Goal: Check status: Check status

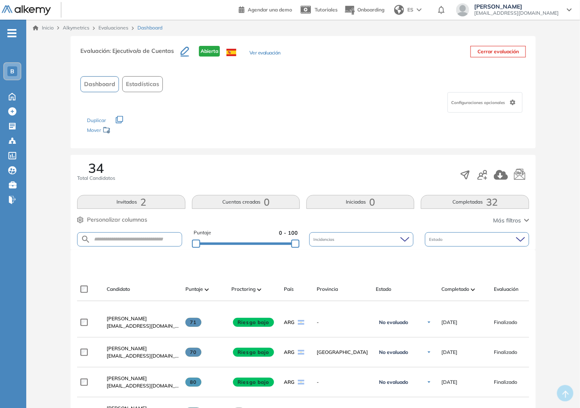
click at [144, 27] on span "Dashboard" at bounding box center [149, 27] width 25 height 7
click at [107, 22] on div "Inicio Alkymetrics Evaluaciones Dashboard" at bounding box center [303, 28] width 554 height 16
click at [109, 24] on div "Evaluaciones" at bounding box center [114, 27] width 39 height 7
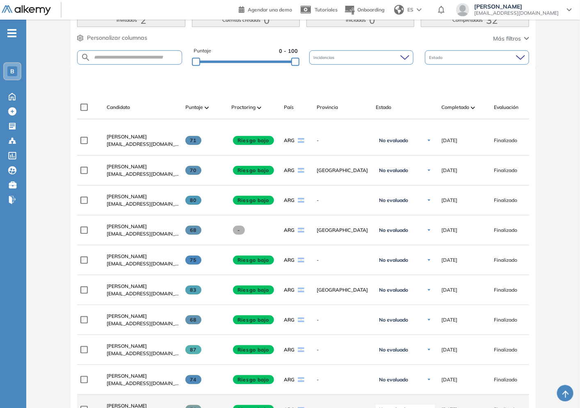
scroll to position [364, 0]
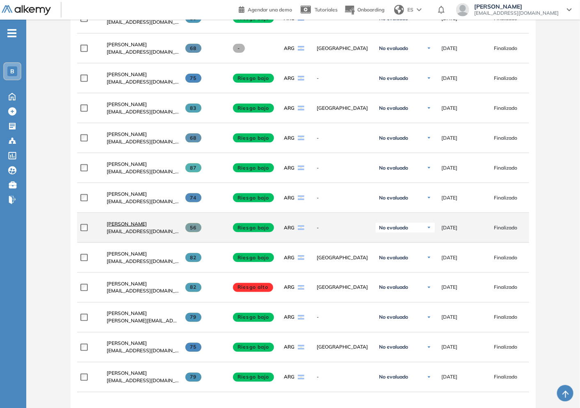
click at [123, 227] on span "[PERSON_NAME]" at bounding box center [127, 224] width 40 height 6
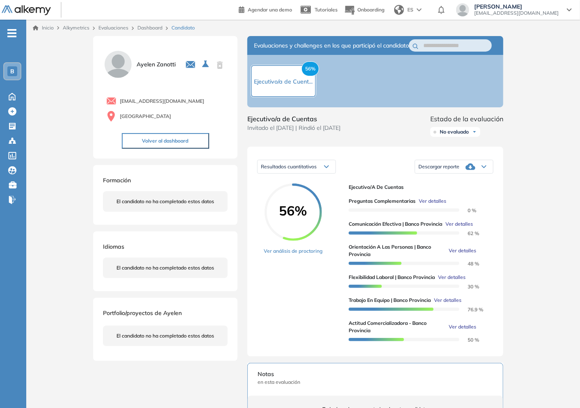
click at [152, 27] on link "Dashboard" at bounding box center [149, 28] width 25 height 6
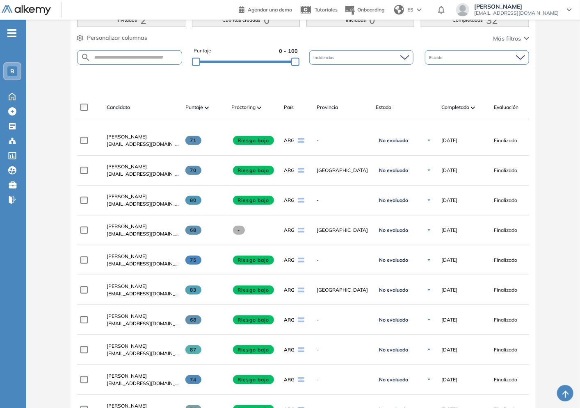
scroll to position [228, 0]
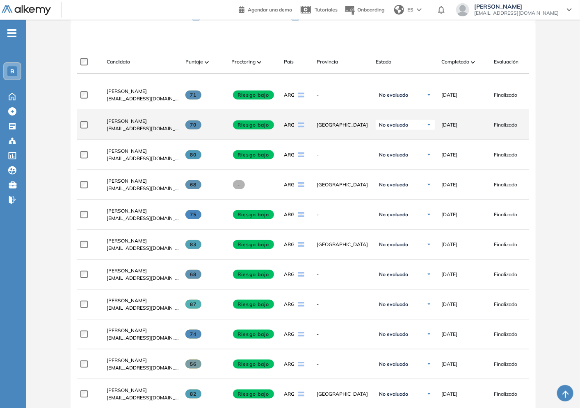
drag, startPoint x: 189, startPoint y: 128, endPoint x: 202, endPoint y: 128, distance: 12.7
click at [202, 128] on div "70" at bounding box center [204, 125] width 39 height 9
